Goal: Task Accomplishment & Management: Use online tool/utility

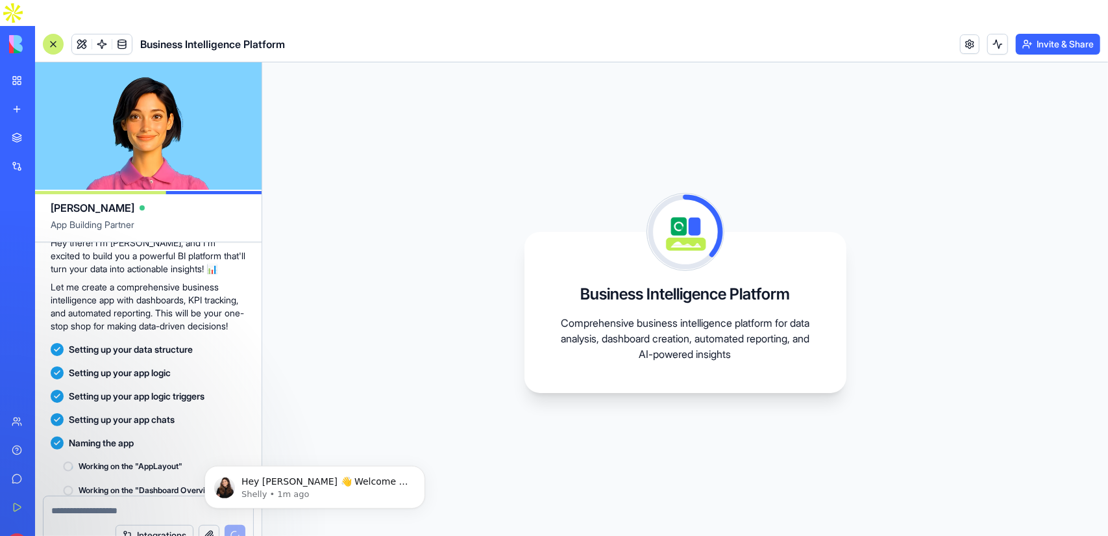
scroll to position [237, 0]
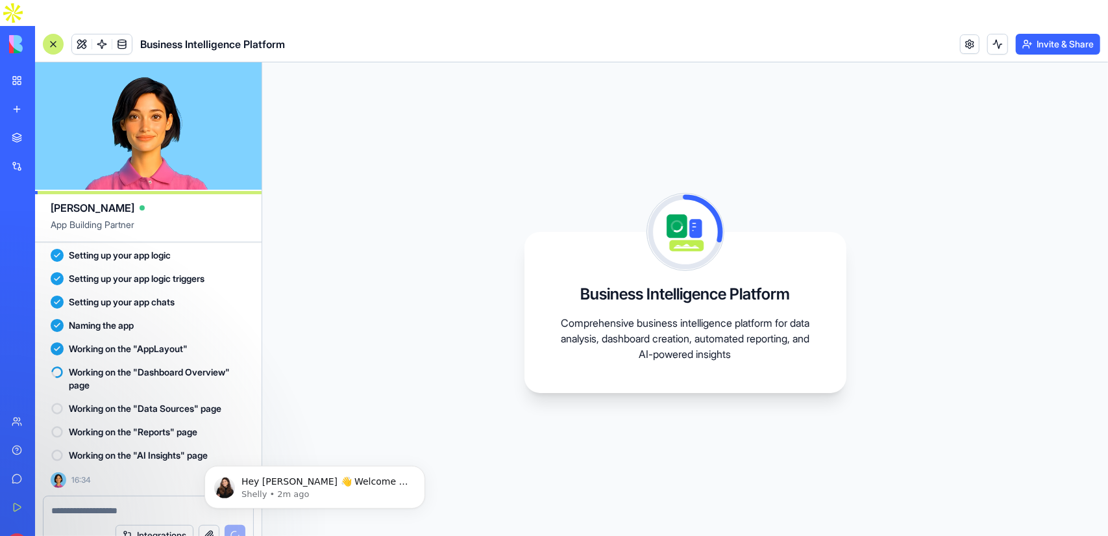
click at [586, 315] on p "Comprehensive business intelligence platform for data analysis, dashboard creat…" at bounding box center [686, 338] width 260 height 47
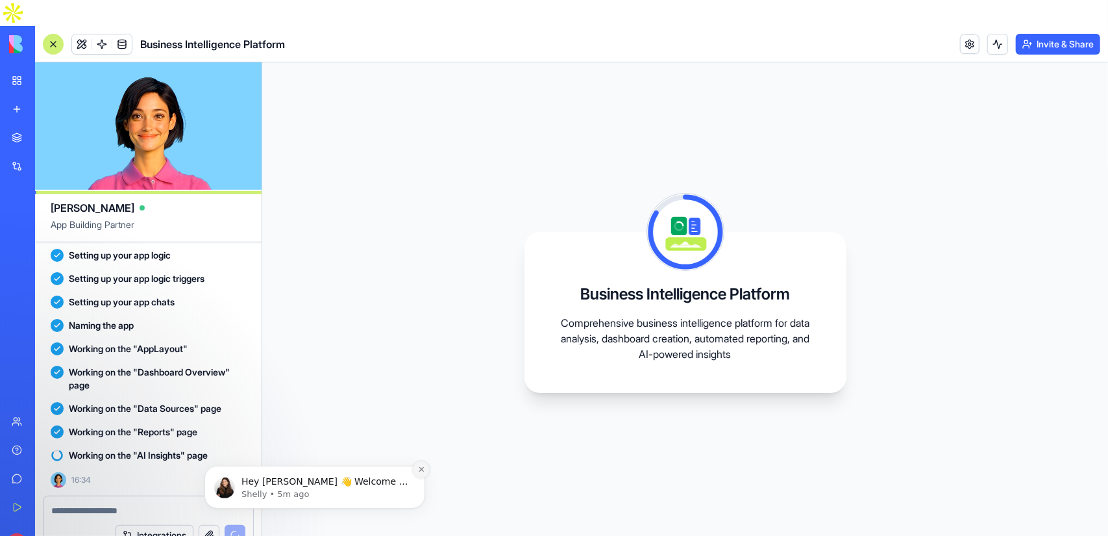
click at [421, 466] on icon "Dismiss notification" at bounding box center [421, 468] width 7 height 7
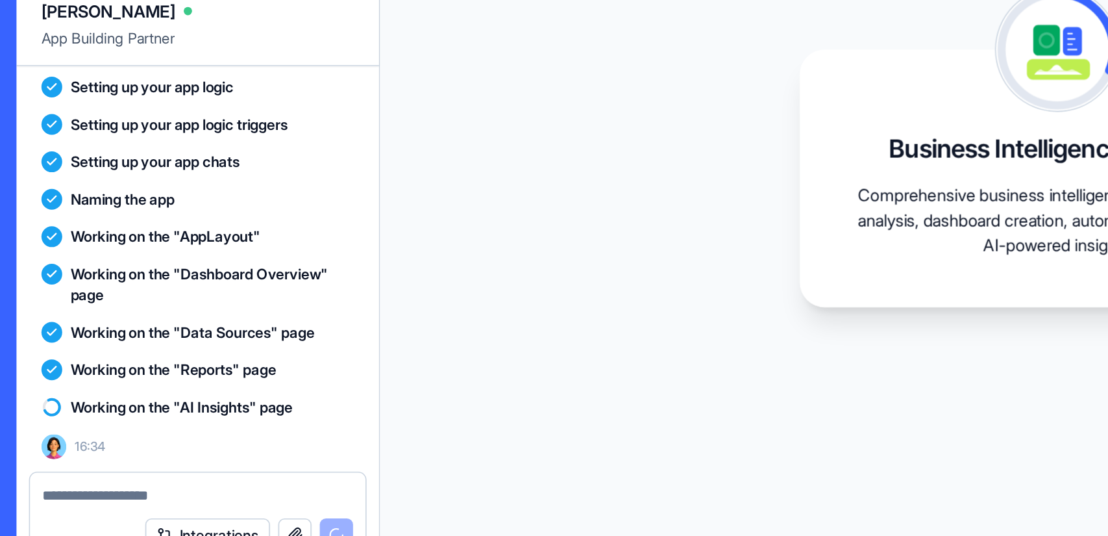
scroll to position [260, 0]
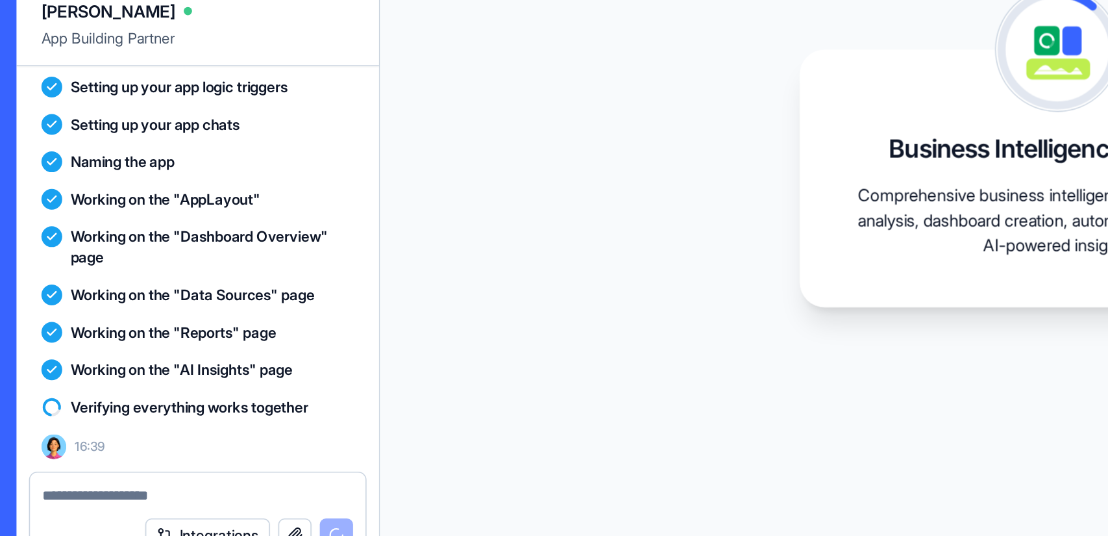
click at [86, 466] on div "Business intelligence platform L 16:32 🚀 Business Intelligence Command Center C…" at bounding box center [148, 244] width 227 height 501
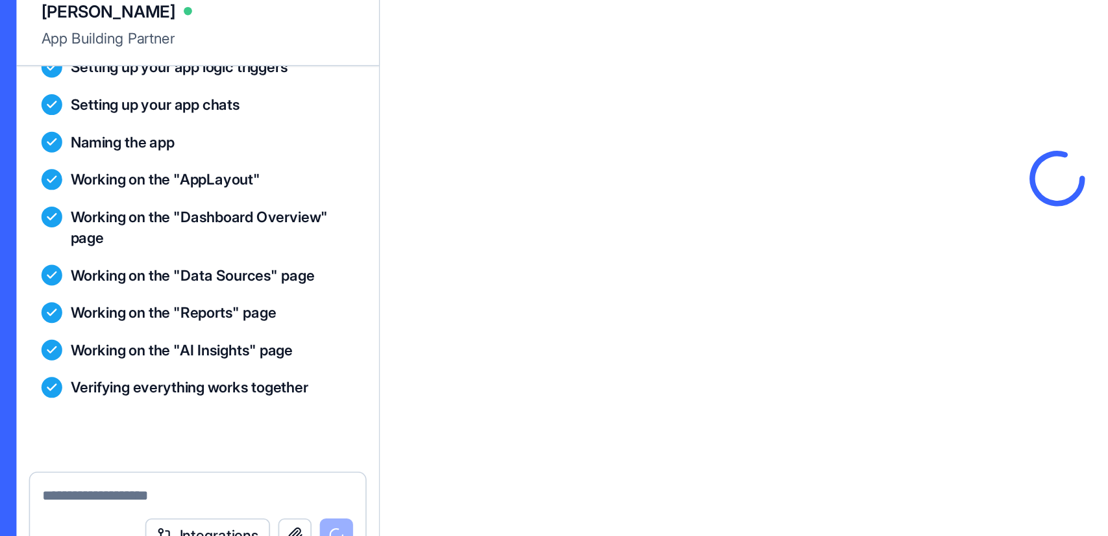
scroll to position [429, 0]
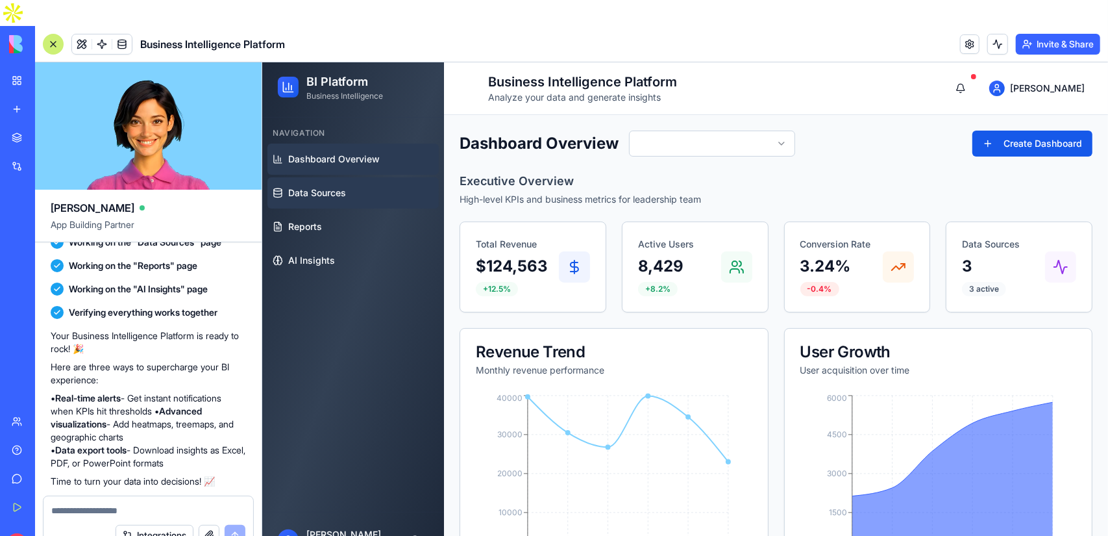
click at [353, 187] on link "Data Sources" at bounding box center [352, 192] width 171 height 31
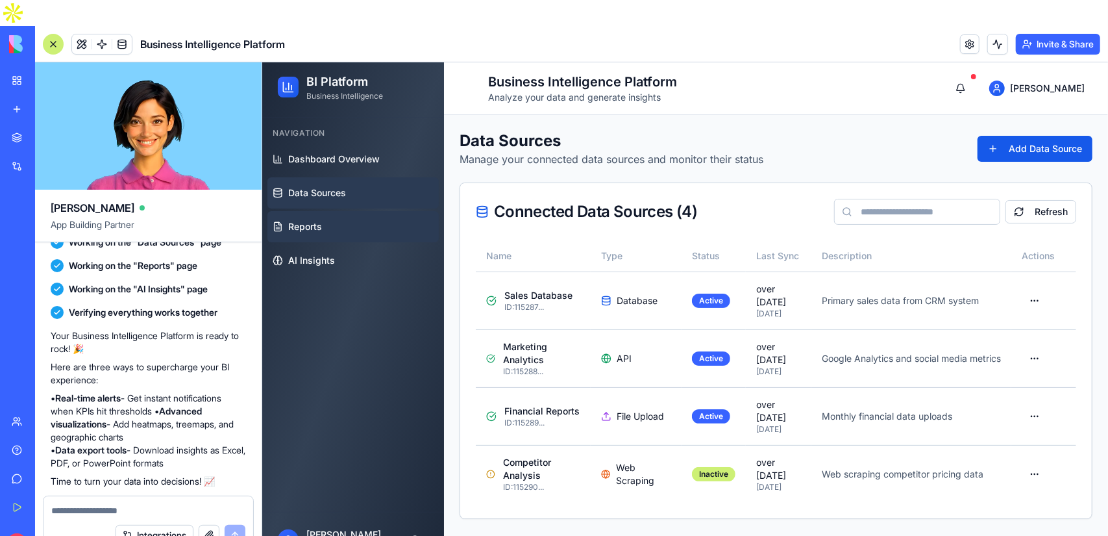
click at [349, 232] on link "Reports" at bounding box center [352, 225] width 171 height 31
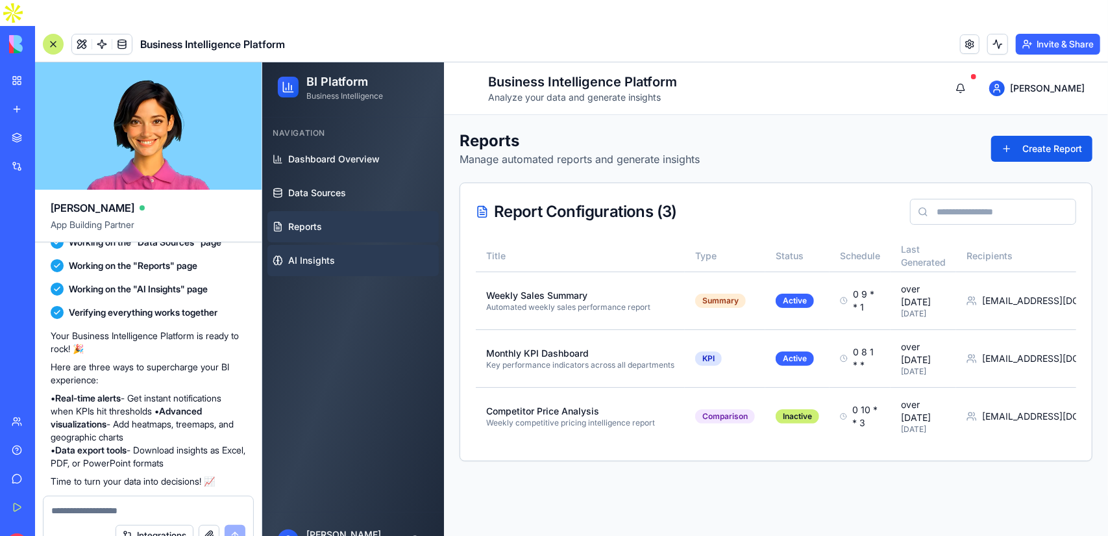
click at [336, 261] on link "AI Insights" at bounding box center [352, 259] width 171 height 31
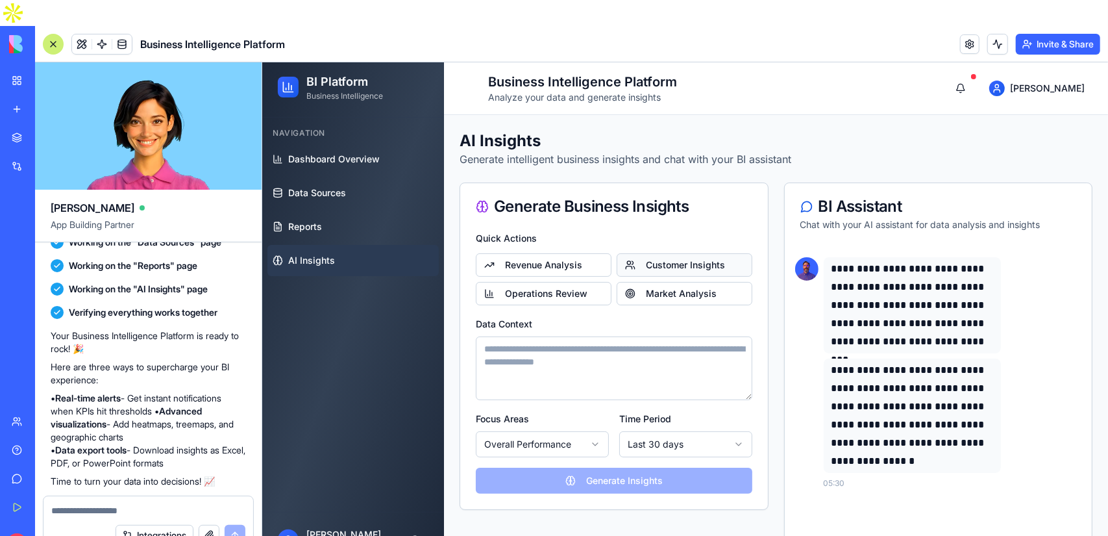
click at [694, 261] on button "Customer Insights" at bounding box center [684, 264] width 136 height 23
type textarea "**********"
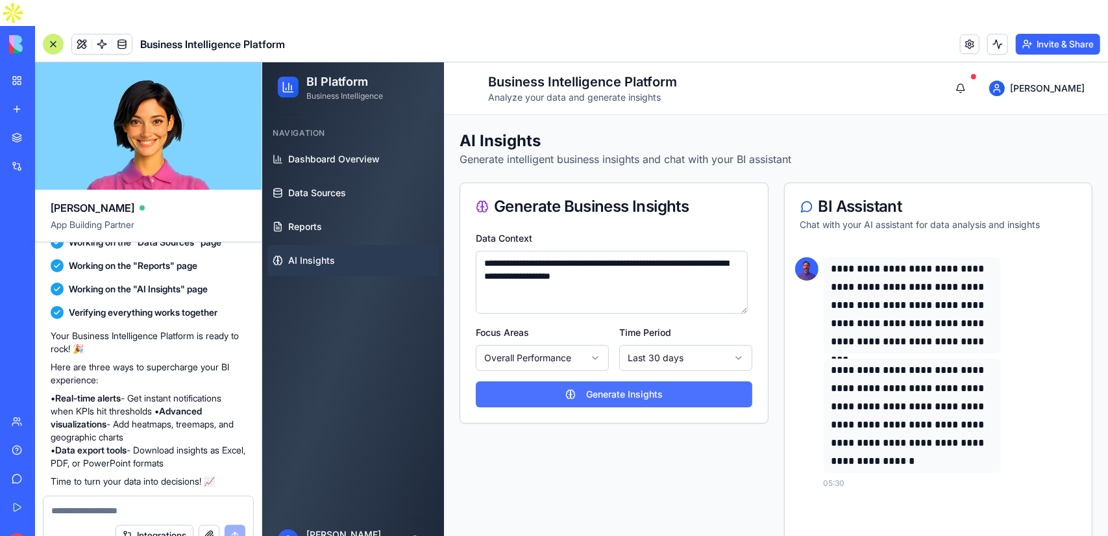
click at [656, 399] on button "Generate Insights" at bounding box center [613, 394] width 277 height 26
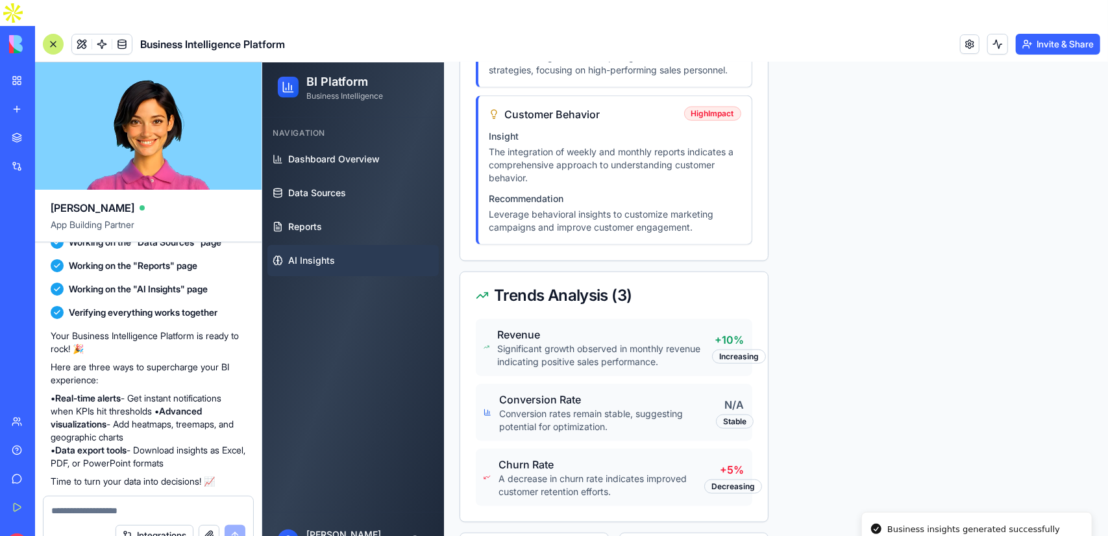
scroll to position [1147, 0]
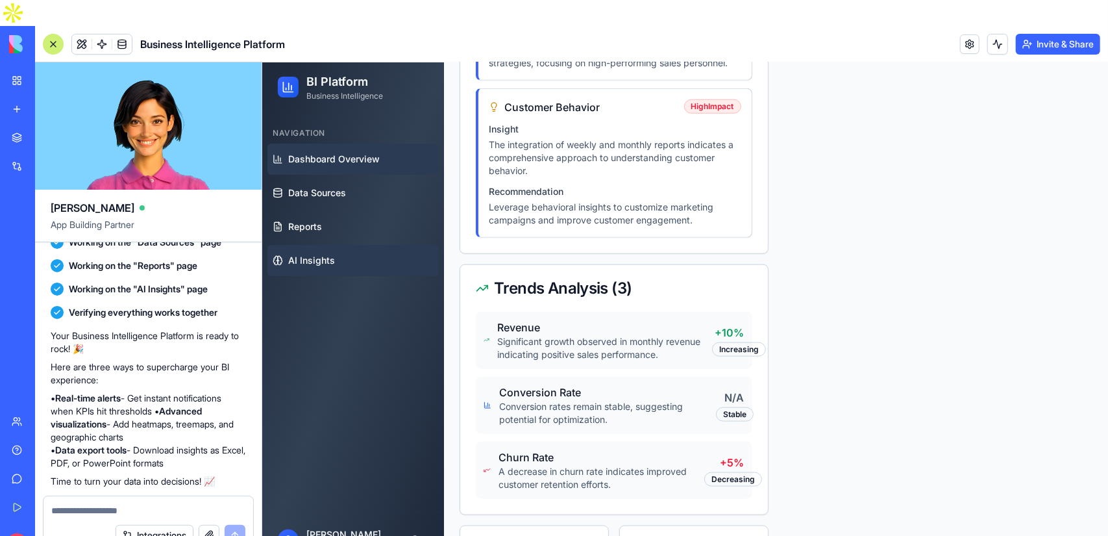
click at [379, 147] on link "Dashboard Overview" at bounding box center [352, 158] width 171 height 31
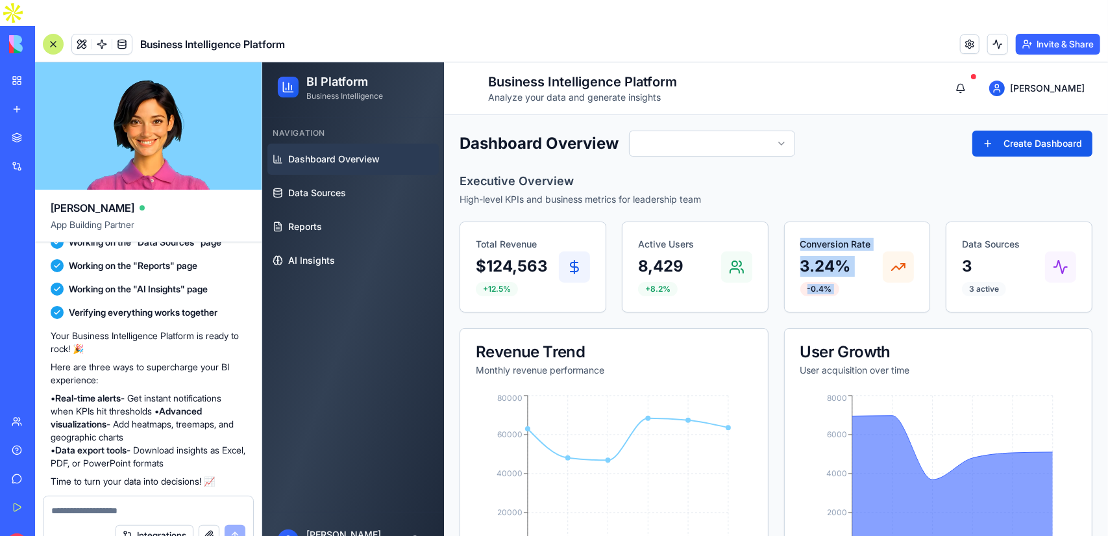
drag, startPoint x: 733, startPoint y: 262, endPoint x: 931, endPoint y: 288, distance: 199.7
click at [931, 288] on div "Total Revenue $124,563 +12.5% Active Users 8,429 +8.2% Conversion Rate 3.24% -0…" at bounding box center [775, 266] width 633 height 91
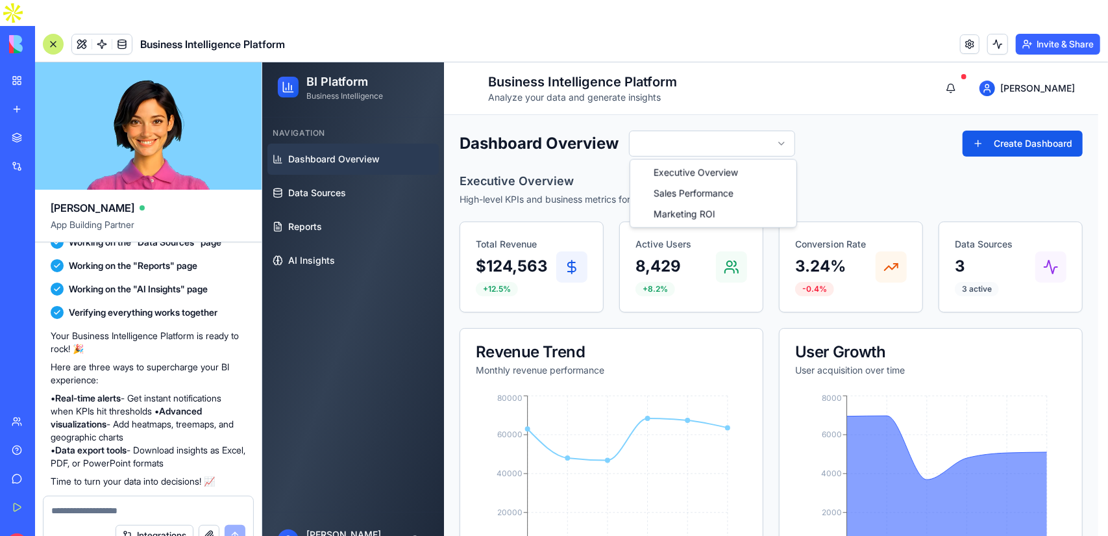
click at [742, 140] on html "BI Platform Business Intelligence Navigation Dashboard Overview Data Sources Re…" at bounding box center [685, 485] width 846 height 847
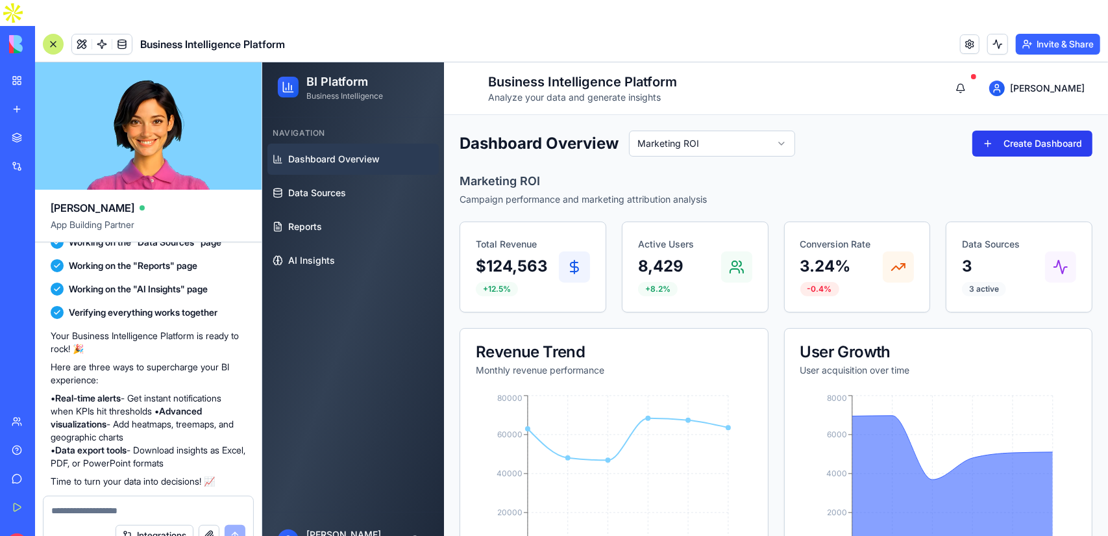
click at [1008, 145] on button "Create Dashboard" at bounding box center [1032, 143] width 120 height 26
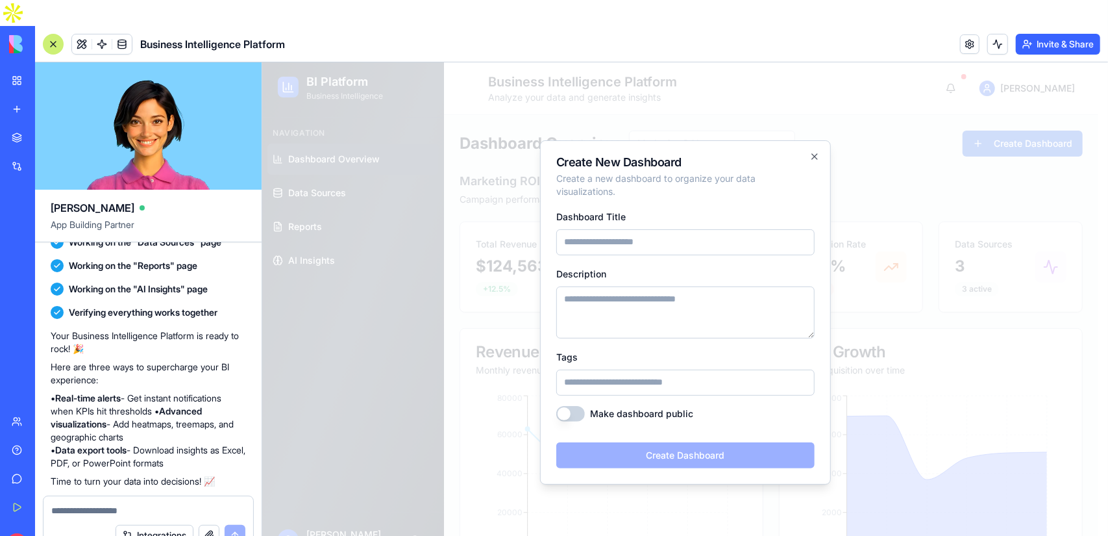
drag, startPoint x: 658, startPoint y: 227, endPoint x: 667, endPoint y: 258, distance: 31.7
click at [667, 258] on form "Dashboard Title Description Tags Make dashboard public Create Dashboard" at bounding box center [685, 338] width 258 height 260
click at [637, 237] on input "Dashboard Title" at bounding box center [685, 242] width 258 height 26
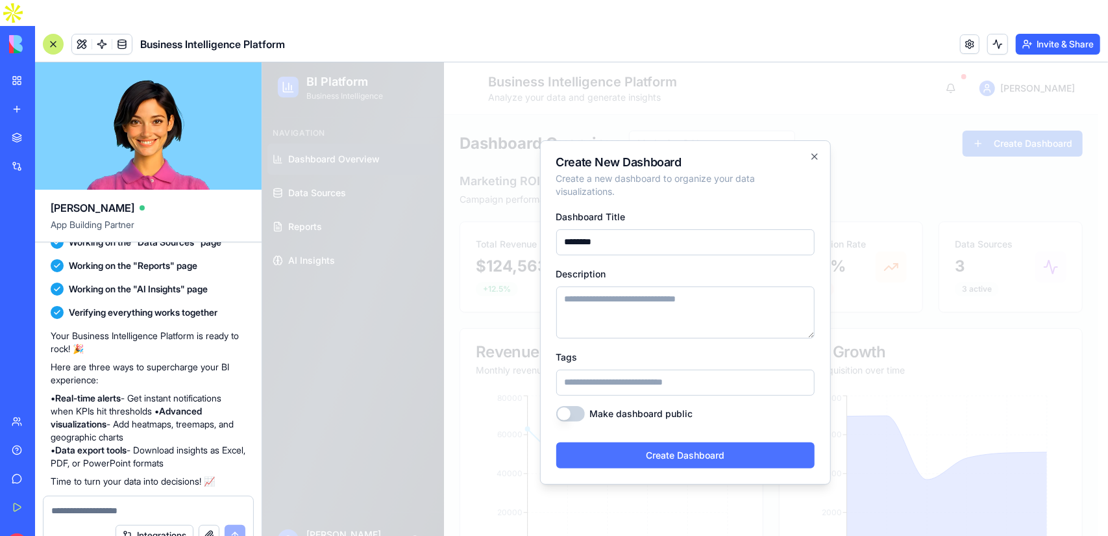
type input "********"
click at [675, 442] on button "Create Dashboard" at bounding box center [685, 455] width 258 height 26
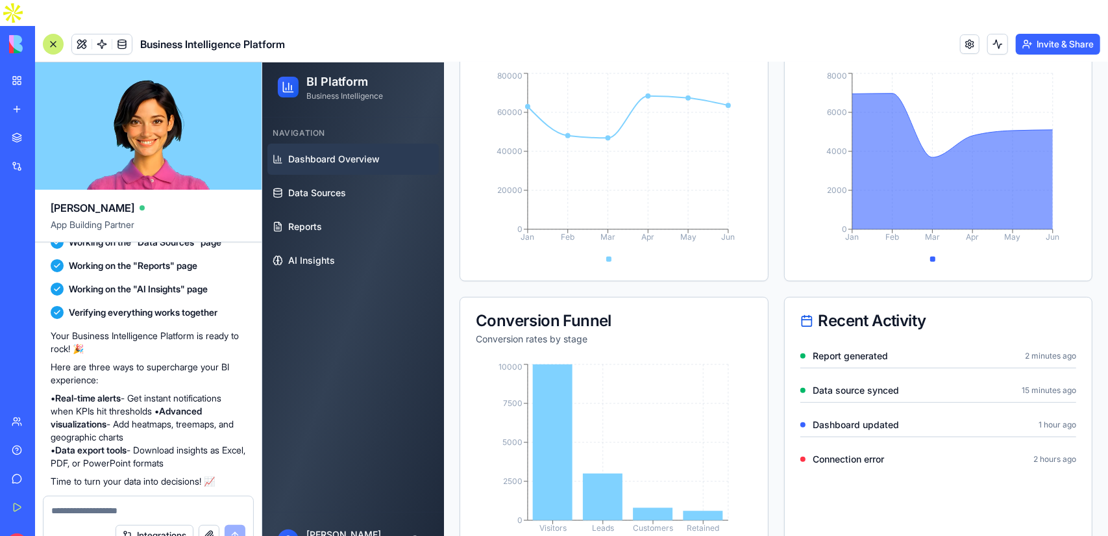
scroll to position [345, 0]
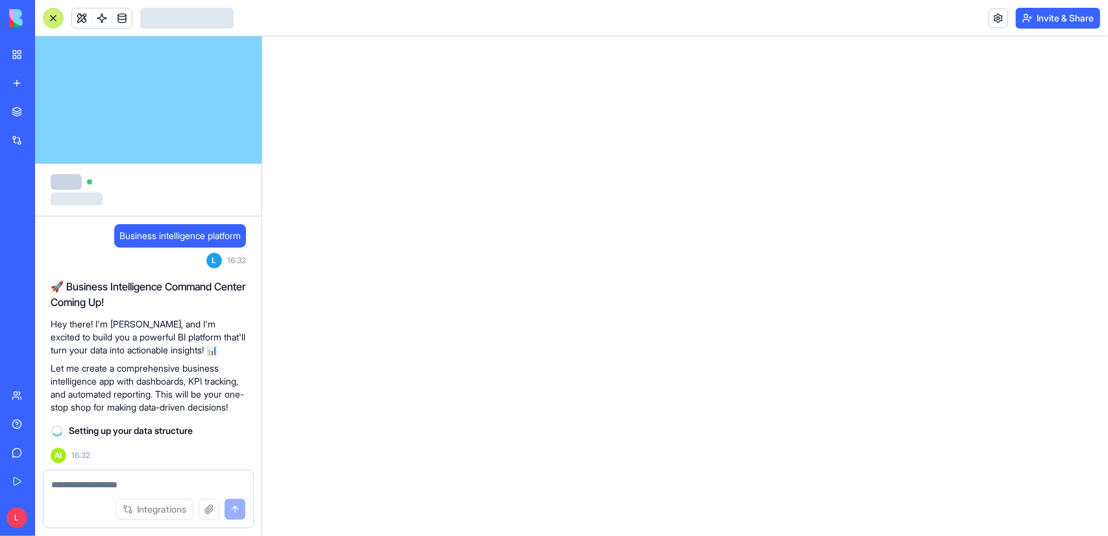
scroll to position [14, 0]
